Goal: Information Seeking & Learning: Understand process/instructions

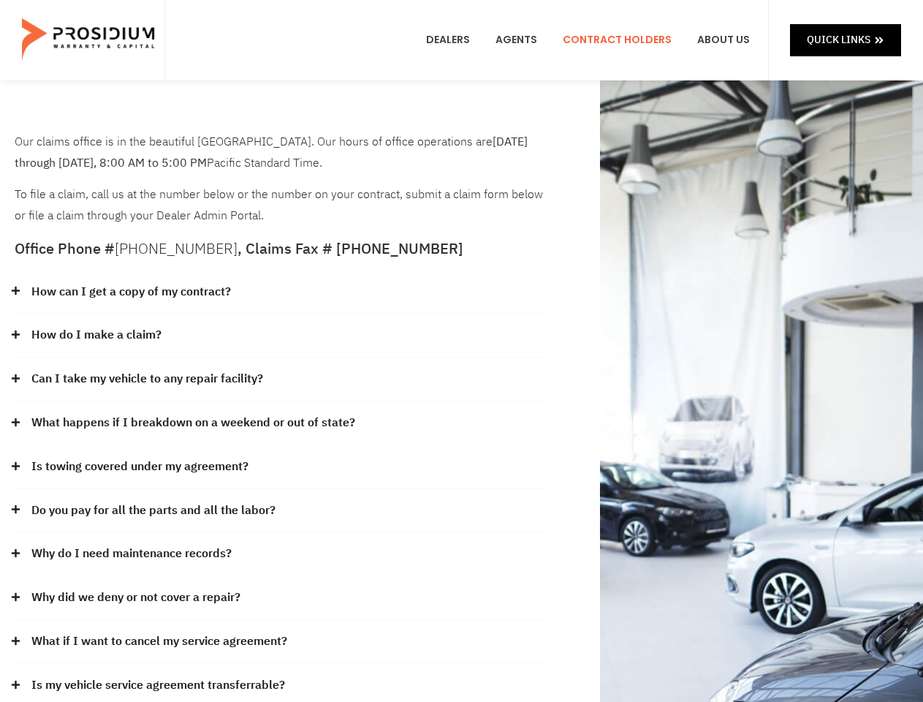
click at [461, 351] on div "How do I make a claim?" at bounding box center [280, 336] width 531 height 44
click at [280, 292] on div "How can I get a copy of my contract?" at bounding box center [280, 293] width 531 height 44
click at [130, 292] on link "How can I get a copy of my contract?" at bounding box center [131, 291] width 200 height 21
click at [280, 336] on div "How do I make a claim?" at bounding box center [280, 336] width 531 height 44
click at [96, 335] on link "How do I make a claim?" at bounding box center [96, 335] width 130 height 21
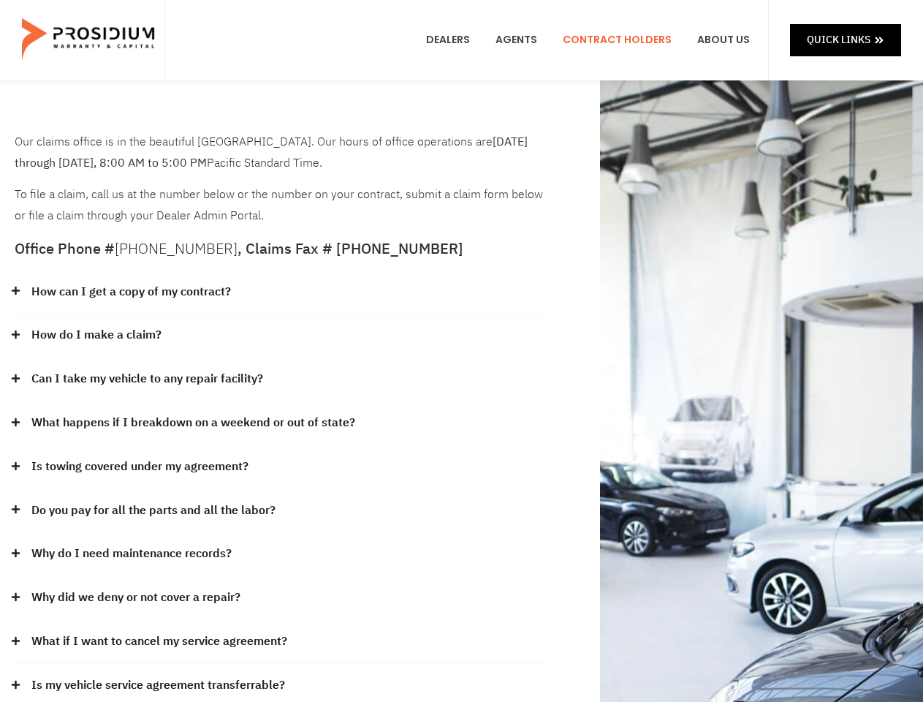
click at [280, 379] on div "Can I take my vehicle to any repair facility?" at bounding box center [280, 380] width 531 height 44
click at [148, 379] on link "Can I take my vehicle to any repair facility?" at bounding box center [147, 379] width 232 height 21
click at [280, 423] on link "What happens if I breakdown on a weekend or out of state?" at bounding box center [193, 422] width 324 height 21
click at [192, 423] on link "What happens if I breakdown on a weekend or out of state?" at bounding box center [193, 422] width 324 height 21
click at [280, 467] on div "Is towing covered under my agreement?" at bounding box center [280, 467] width 531 height 44
